Goal: Task Accomplishment & Management: Manage account settings

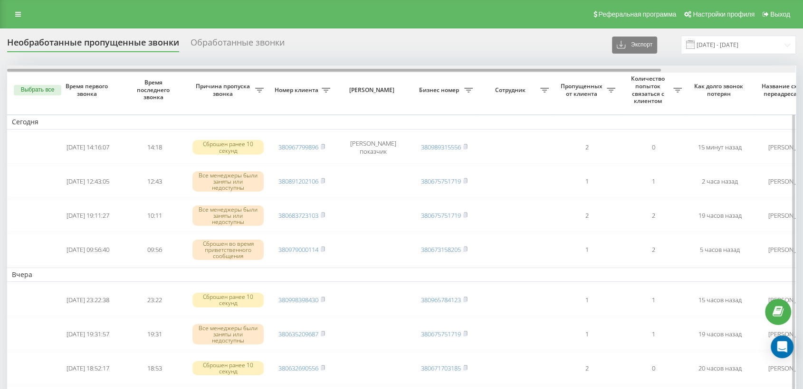
scroll to position [0, 161]
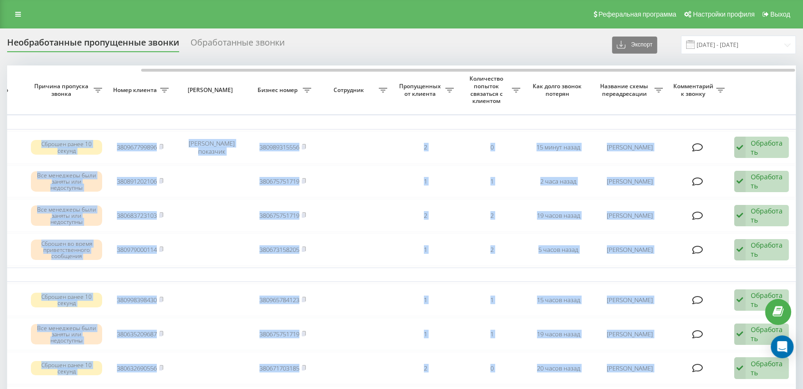
drag, startPoint x: 365, startPoint y: 72, endPoint x: 422, endPoint y: 62, distance: 57.4
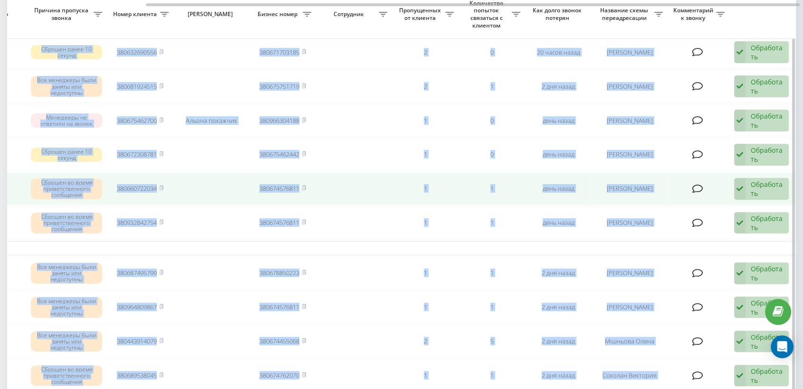
scroll to position [0, 0]
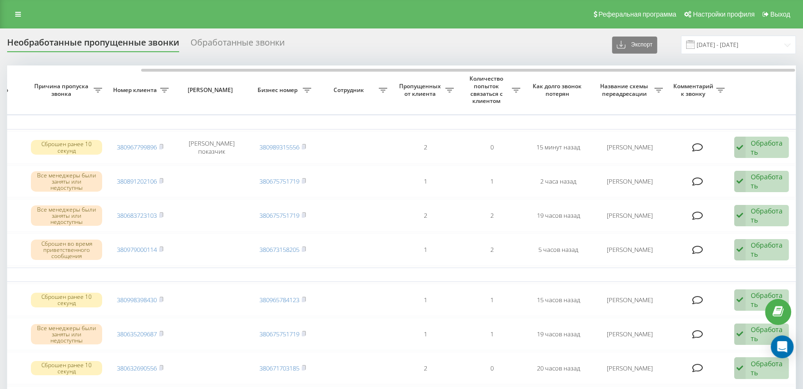
click at [15, 21] on div "Реферальная программа Настройки профиля Выход" at bounding box center [401, 14] width 803 height 28
click at [14, 15] on link at bounding box center [17, 14] width 17 height 13
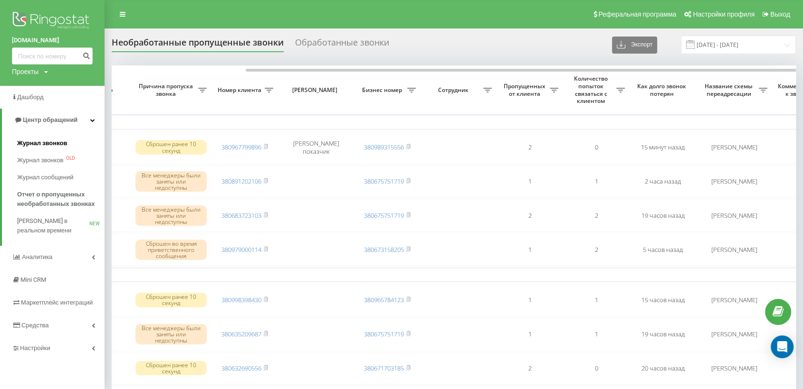
click at [31, 143] on span "Журнал звонков" at bounding box center [42, 143] width 50 height 9
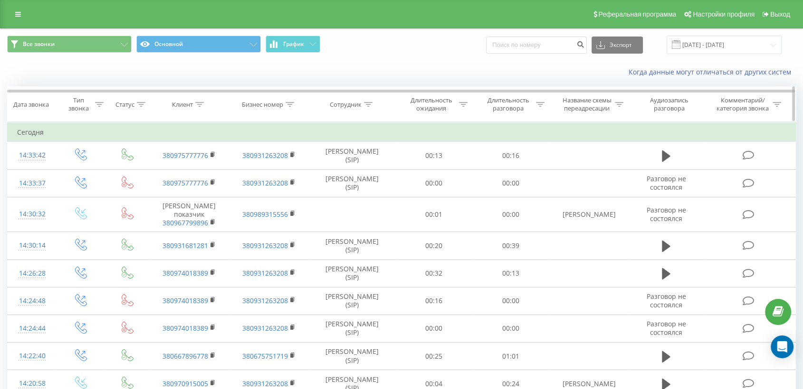
click at [369, 103] on icon at bounding box center [368, 104] width 9 height 5
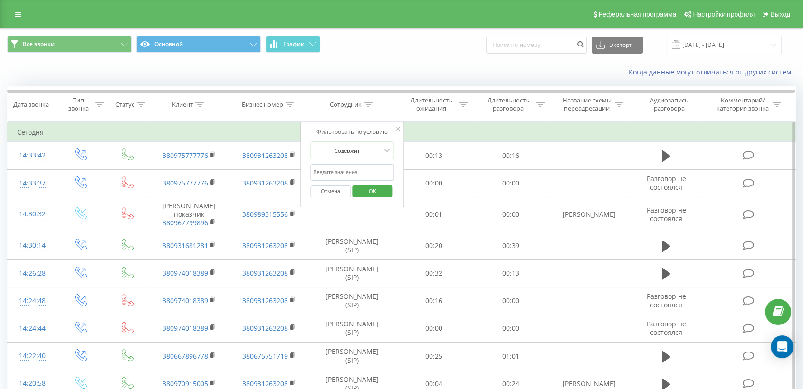
click at [349, 168] on input "text" at bounding box center [352, 172] width 84 height 17
drag, startPoint x: 377, startPoint y: 191, endPoint x: 379, endPoint y: 196, distance: 5.6
click at [377, 190] on span "OK" at bounding box center [372, 191] width 27 height 15
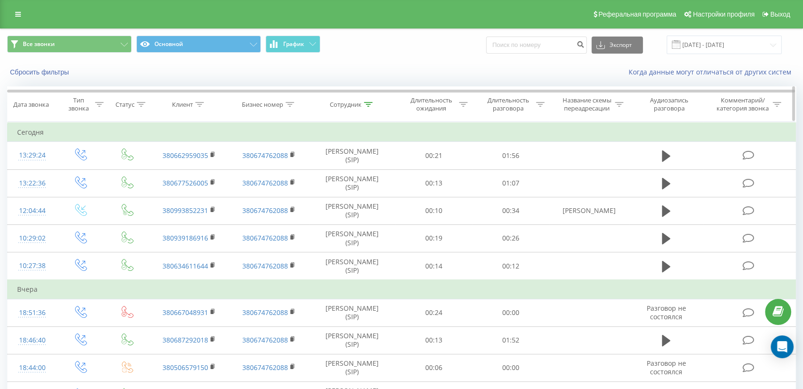
click at [367, 104] on icon at bounding box center [368, 104] width 9 height 5
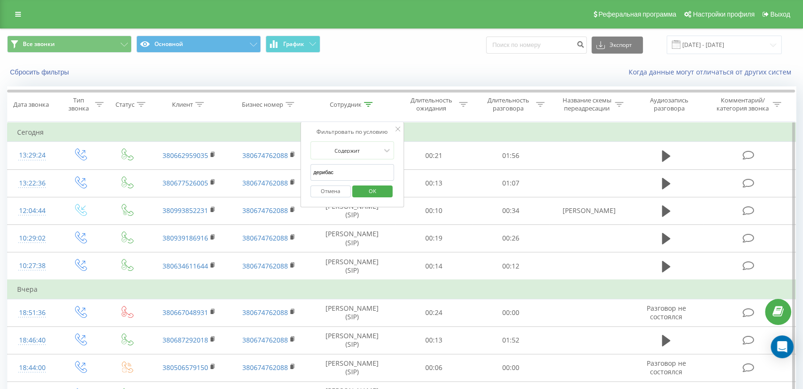
click at [343, 170] on input "дерибас" at bounding box center [352, 172] width 84 height 17
type input "д"
type input "василенко"
drag, startPoint x: 372, startPoint y: 191, endPoint x: 374, endPoint y: 212, distance: 20.9
click at [369, 193] on span "OK" at bounding box center [372, 191] width 27 height 15
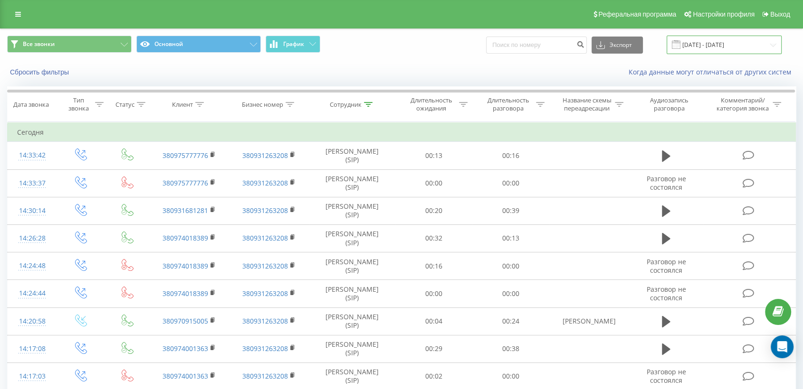
click at [723, 42] on input "[DATE] - [DATE]" at bounding box center [723, 45] width 115 height 19
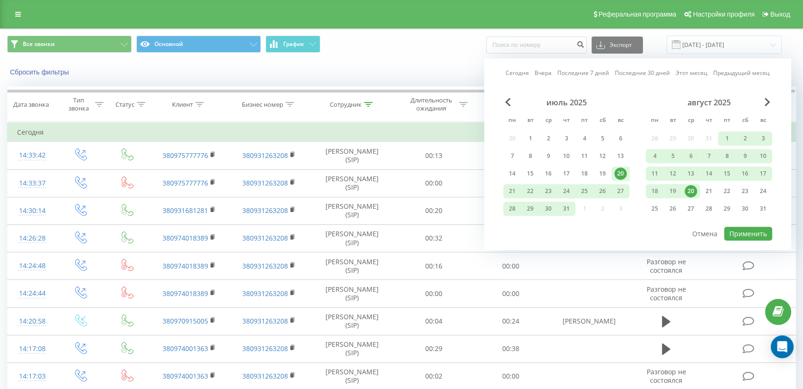
click at [688, 187] on div "20" at bounding box center [690, 191] width 12 height 12
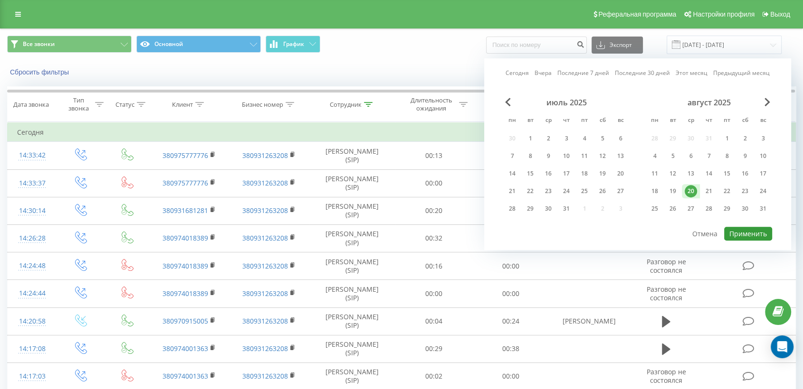
click at [746, 229] on button "Применить" at bounding box center [748, 234] width 48 height 14
type input "20.08.2025 - 20.08.2025"
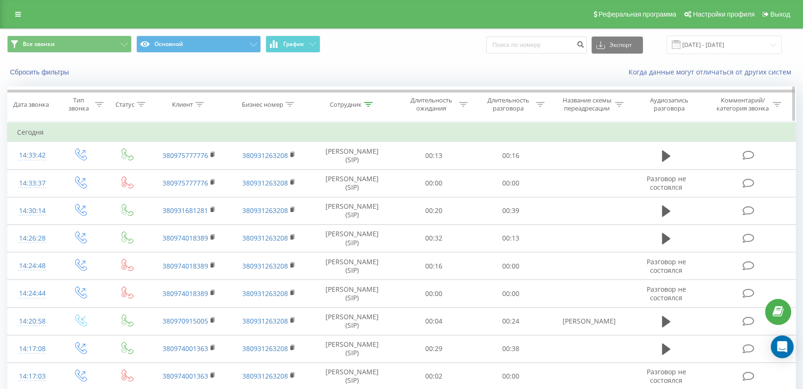
click at [367, 105] on icon at bounding box center [368, 104] width 9 height 5
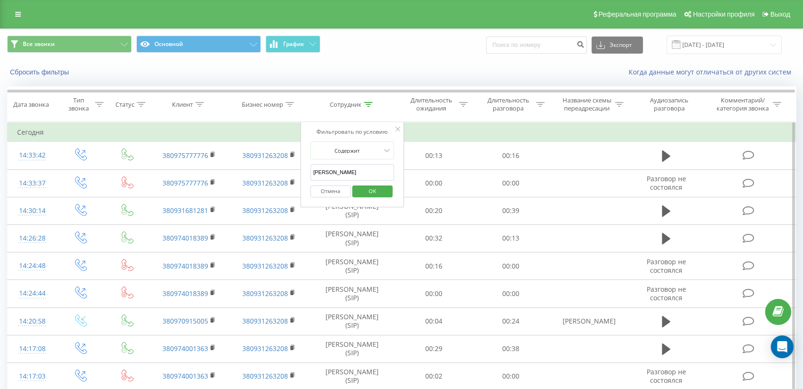
click at [346, 171] on input "василенко" at bounding box center [352, 172] width 84 height 17
type input "в"
click at [374, 189] on span "OK" at bounding box center [372, 191] width 27 height 15
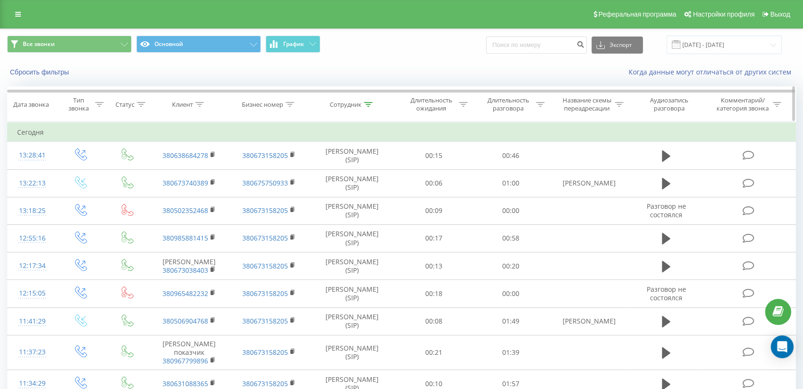
click at [368, 105] on icon at bounding box center [368, 104] width 9 height 5
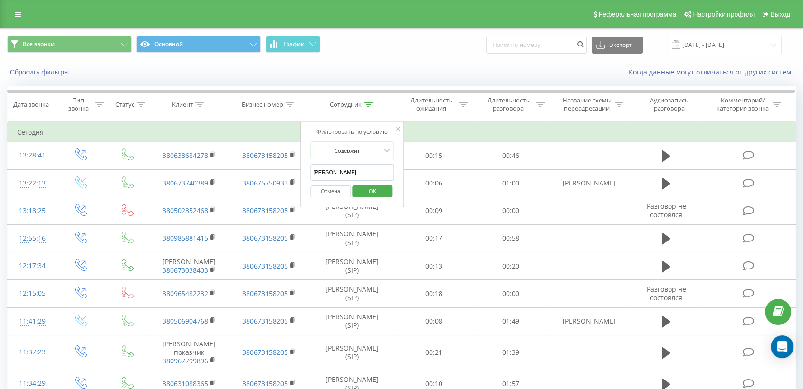
click at [354, 174] on input "Олійник Катя" at bounding box center [352, 172] width 84 height 17
type input "О"
type input "дерибас"
click at [372, 192] on span "OK" at bounding box center [372, 191] width 27 height 15
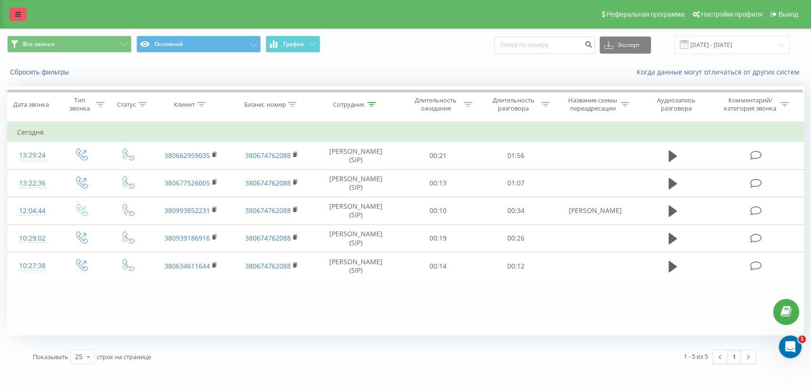
click at [17, 10] on link at bounding box center [17, 14] width 17 height 13
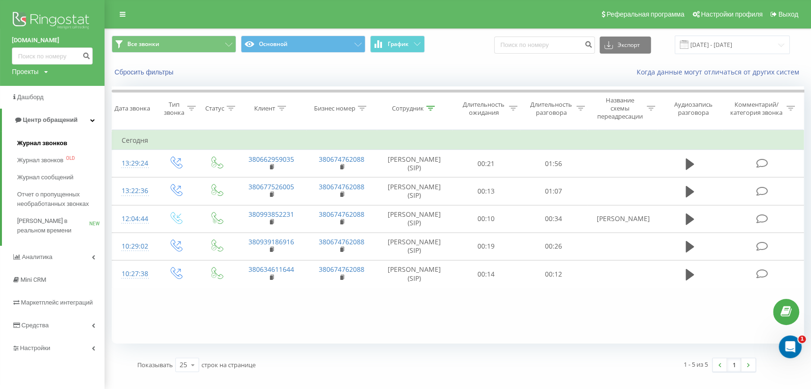
click at [42, 142] on span "Журнал звонков" at bounding box center [42, 143] width 50 height 9
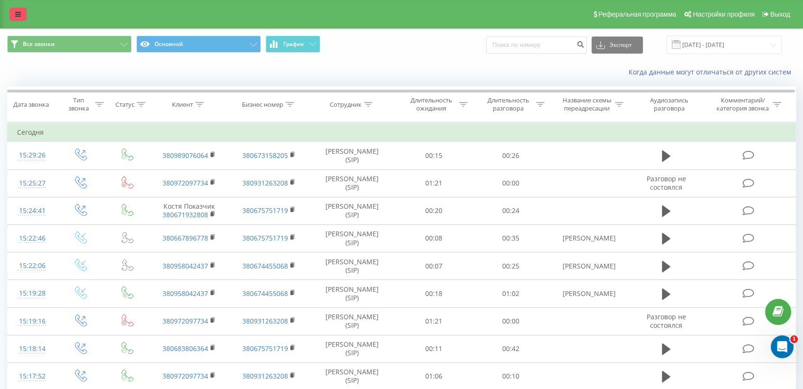
click at [19, 15] on icon at bounding box center [18, 14] width 6 height 7
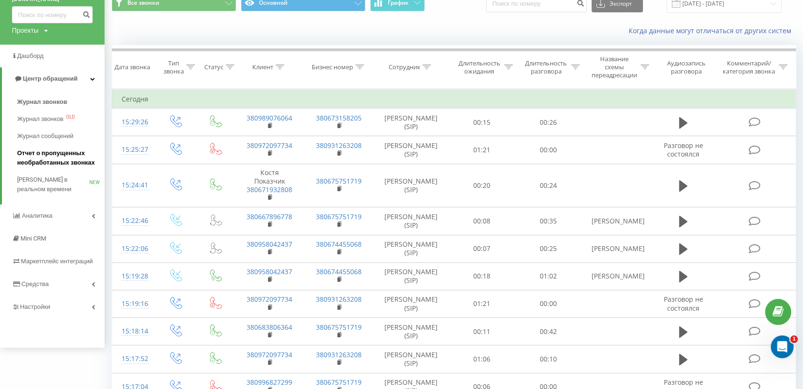
scroll to position [105, 0]
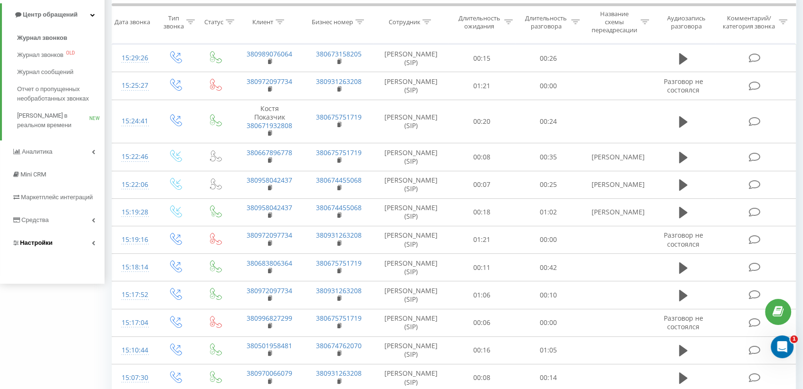
click at [33, 243] on span "Настройки" at bounding box center [36, 242] width 33 height 7
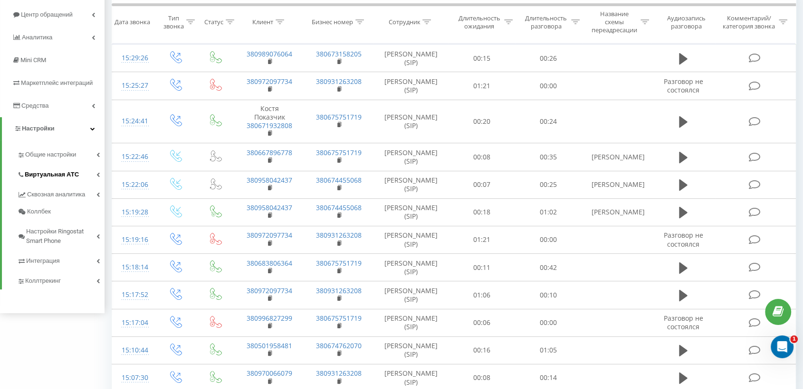
click at [51, 171] on span "Виртуальная АТС" at bounding box center [52, 174] width 54 height 9
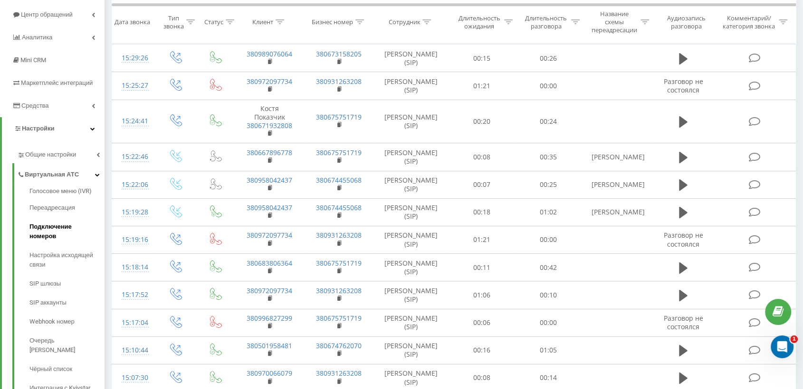
click at [68, 224] on span "Подключение номеров" at bounding box center [64, 231] width 70 height 19
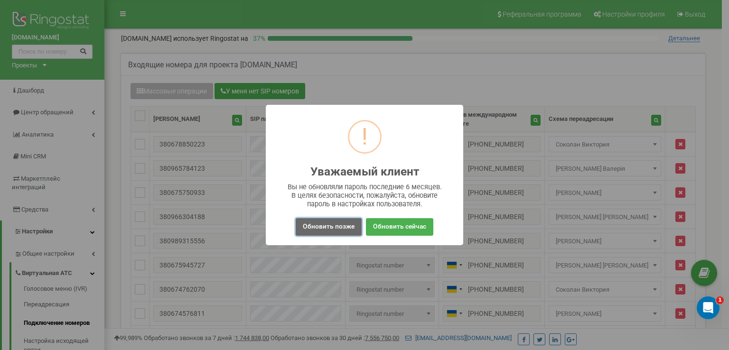
click at [343, 230] on button "Обновить позже" at bounding box center [329, 227] width 66 height 18
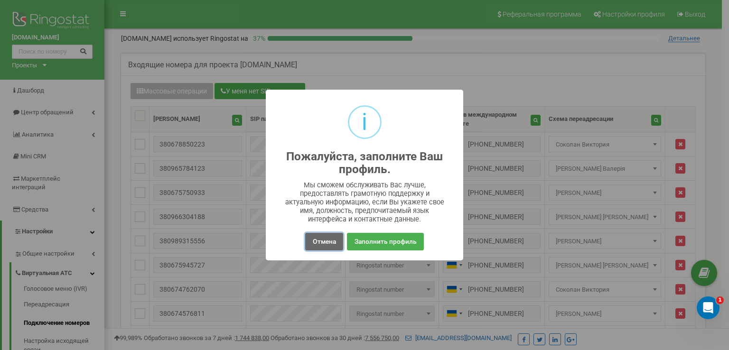
click at [325, 247] on button "Отмена" at bounding box center [324, 242] width 38 height 18
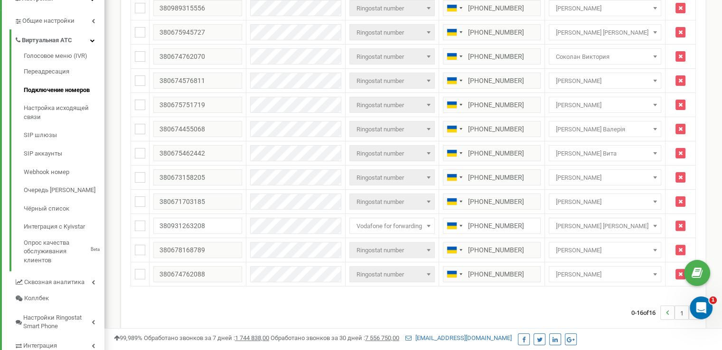
scroll to position [272, 0]
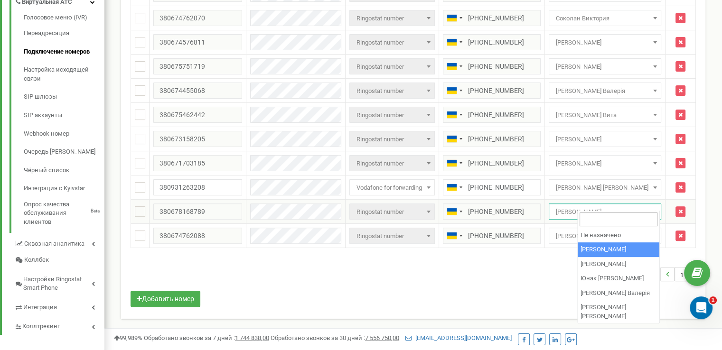
click at [651, 206] on span at bounding box center [655, 212] width 9 height 12
select select "69688"
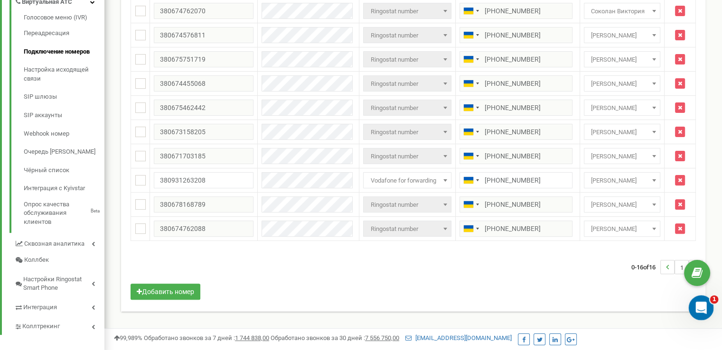
click at [700, 308] on icon "Открыть службу сообщений Intercom" at bounding box center [700, 307] width 7 height 8
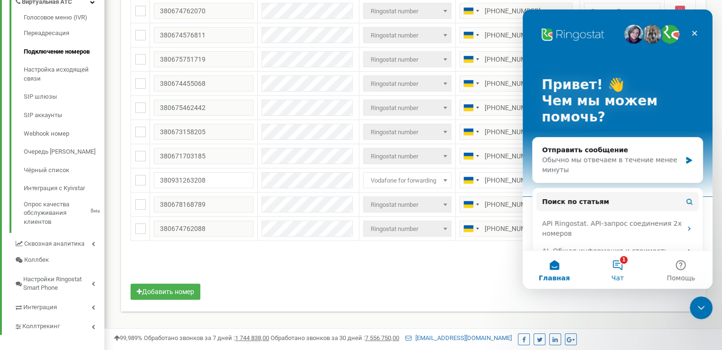
click at [620, 268] on button "1 Чат" at bounding box center [617, 270] width 63 height 38
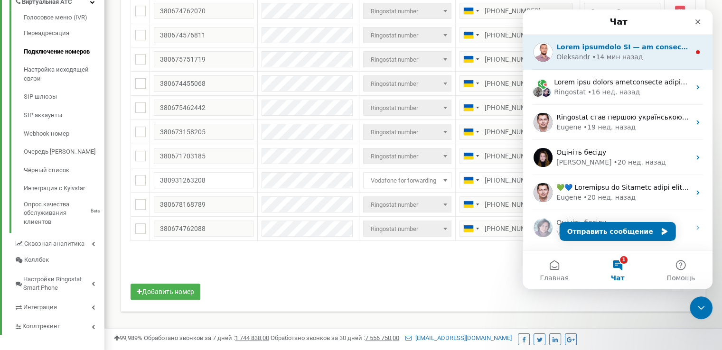
click at [652, 57] on div "Oleksandr • 14 мин назад" at bounding box center [624, 57] width 134 height 10
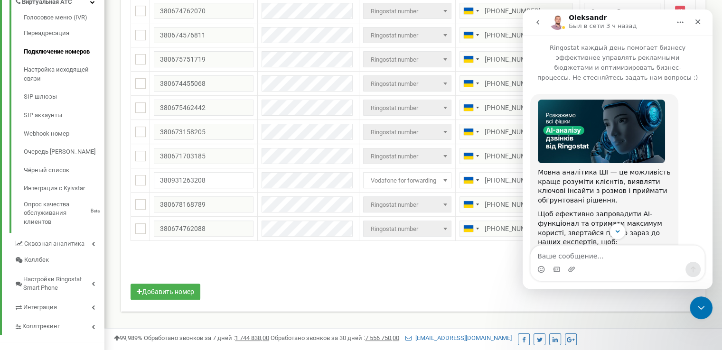
scroll to position [148, 0]
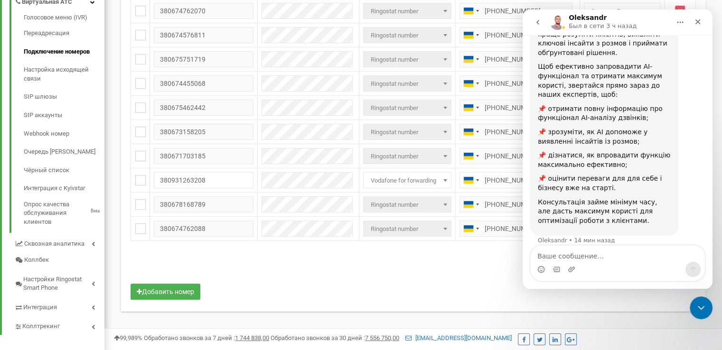
click at [468, 268] on div "0-16 of 16 1" at bounding box center [413, 267] width 580 height 33
click at [699, 19] on icon "Закрыть" at bounding box center [698, 21] width 5 height 5
